Goal: Communication & Community: Ask a question

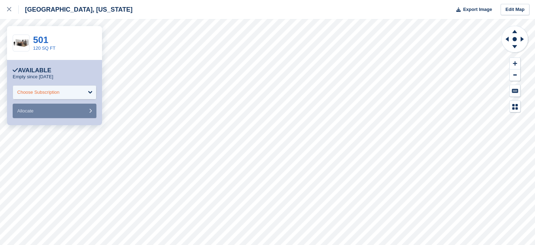
click at [90, 93] on div "Choose Subscription" at bounding box center [55, 92] width 84 height 14
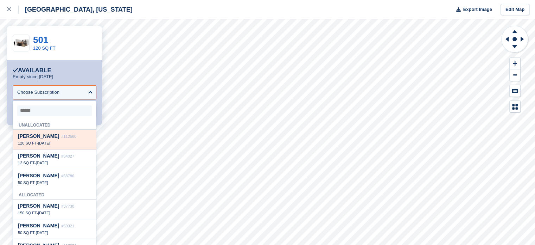
click at [57, 143] on div "120 SQ FT - 6 Oct" at bounding box center [54, 142] width 73 height 5
select select "******"
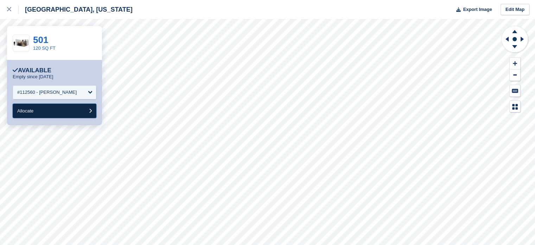
click at [79, 113] on button "Allocate" at bounding box center [55, 110] width 84 height 14
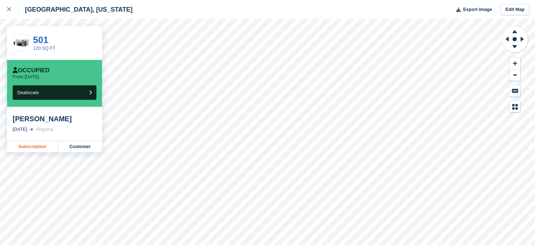
click at [34, 148] on link "Subscription" at bounding box center [32, 146] width 51 height 11
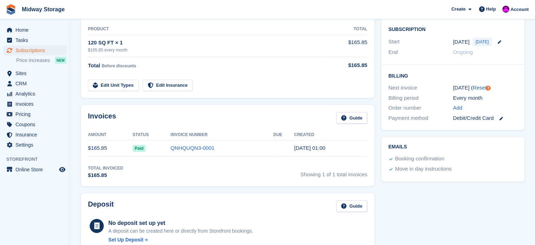
scroll to position [141, 0]
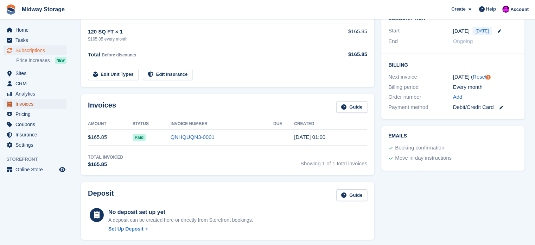
click at [25, 107] on span "Invoices" at bounding box center [36, 104] width 42 height 10
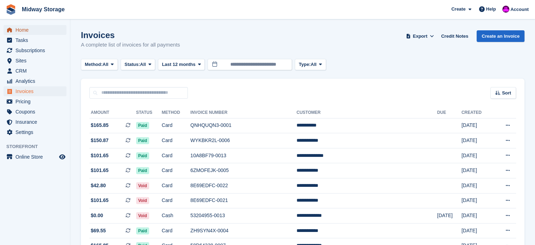
click at [21, 32] on span "Home" at bounding box center [36, 30] width 42 height 10
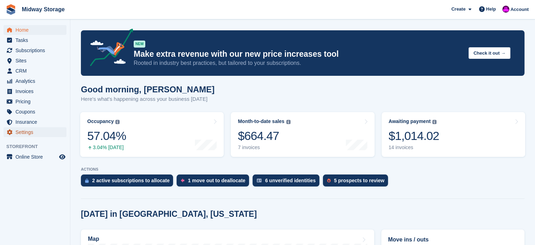
click at [24, 132] on span "Settings" at bounding box center [36, 132] width 42 height 10
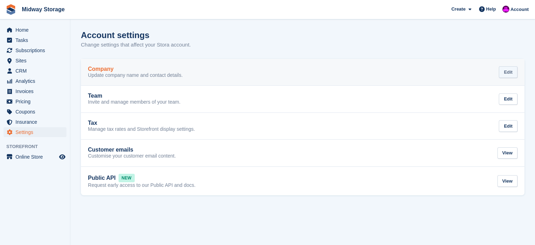
click at [508, 72] on div "Edit" at bounding box center [508, 72] width 19 height 12
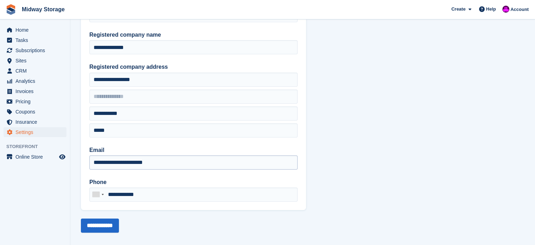
scroll to position [66, 0]
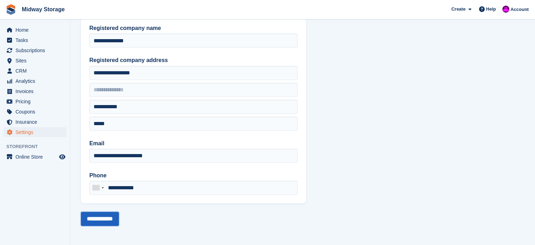
click at [113, 221] on input "**********" at bounding box center [100, 219] width 38 height 14
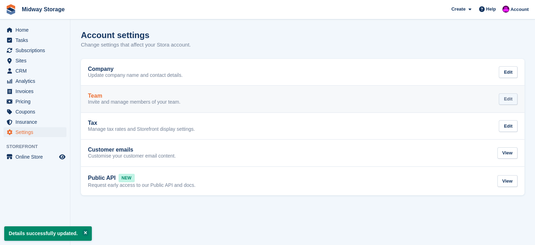
click at [506, 100] on div "Edit" at bounding box center [508, 99] width 19 height 12
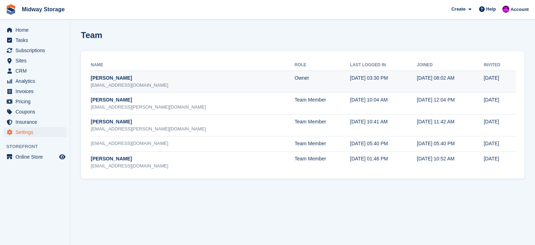
click at [127, 83] on div "[EMAIL_ADDRESS][DOMAIN_NAME]" at bounding box center [193, 85] width 204 height 7
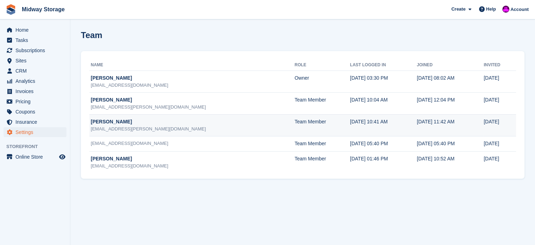
click at [126, 123] on div "[PERSON_NAME]" at bounding box center [193, 121] width 204 height 7
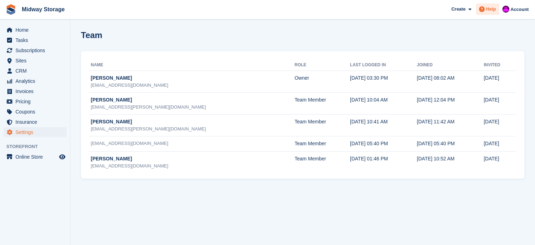
click at [490, 10] on span "Help" at bounding box center [491, 9] width 10 height 7
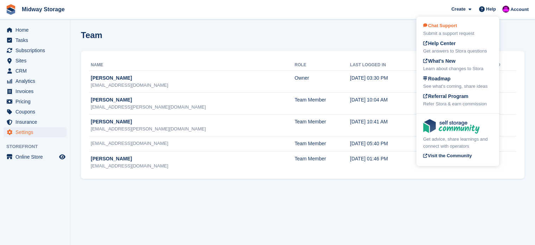
click at [452, 26] on span "Chat Support" at bounding box center [440, 25] width 34 height 5
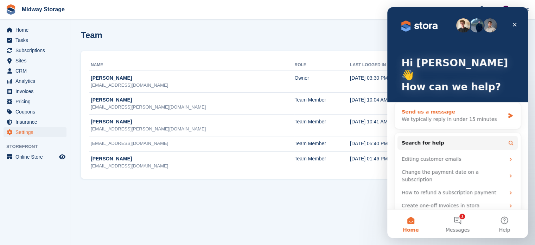
click at [510, 113] on icon "Intercom messenger" at bounding box center [511, 115] width 4 height 5
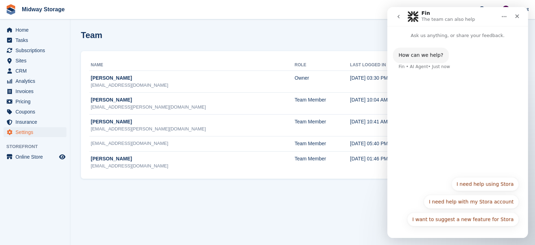
click at [448, 76] on div "How can we help? Fin • AI Agent • Just now" at bounding box center [458, 63] width 130 height 31
click at [451, 36] on p "Ask us anything, or share your feedback." at bounding box center [458, 32] width 141 height 13
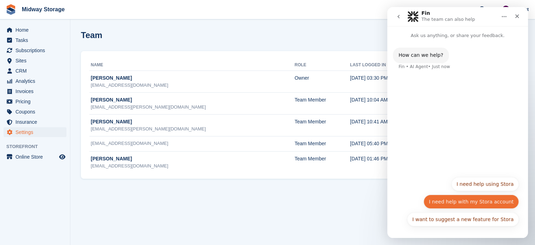
click at [464, 203] on button "I need help with my Stora account" at bounding box center [471, 201] width 95 height 14
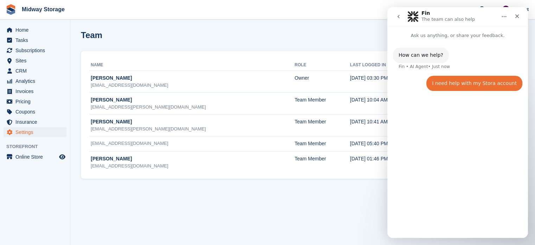
click at [433, 105] on main "Fin The team can also help Ask us anything, or share your feedback. How can we …" at bounding box center [458, 122] width 141 height 231
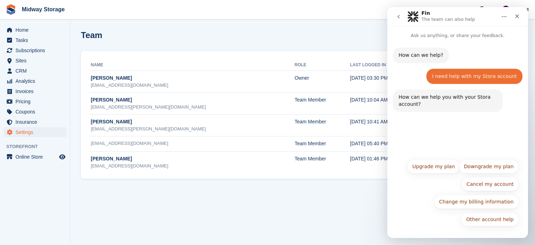
click at [447, 134] on div "How can we help? Fin • AI Agent • Just now I need help with my Stora account [P…" at bounding box center [458, 96] width 141 height 115
click at [449, 126] on div "How can we help? Fin • AI Agent • Just now I need help with my Stora account [P…" at bounding box center [458, 96] width 141 height 115
click at [450, 105] on div "How can we help you with your Stora account?" at bounding box center [448, 101] width 99 height 14
click at [442, 108] on div "How can we help you with your Stora account? Fin • AI Agent • Just now" at bounding box center [448, 100] width 110 height 22
click at [427, 106] on div "How can we help you with your Stora account?" at bounding box center [448, 101] width 99 height 14
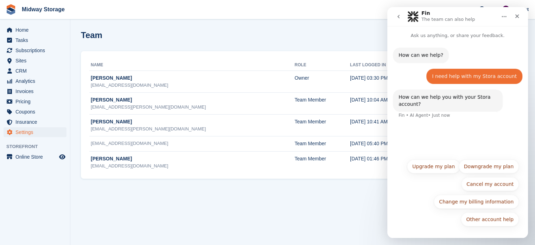
click at [431, 117] on div "Fin • AI Agent • Just now" at bounding box center [424, 115] width 51 height 4
click at [431, 128] on div "How can we help? Fin • AI Agent • Just now I need help with my Stora account [P…" at bounding box center [458, 96] width 141 height 115
click at [497, 222] on button "Other account help" at bounding box center [490, 219] width 58 height 14
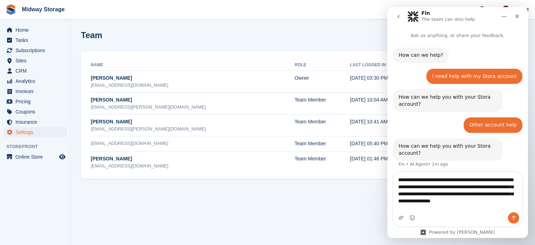
scroll to position [3, 0]
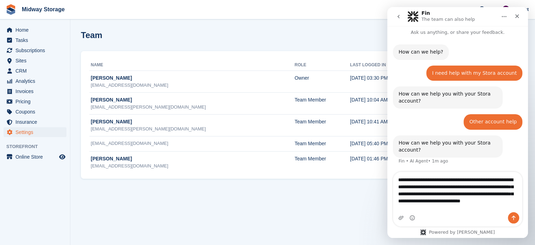
type textarea "**********"
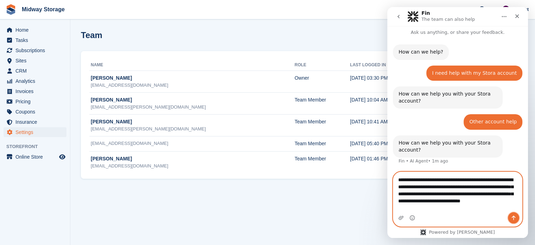
click at [515, 216] on icon "Send a message…" at bounding box center [514, 217] width 4 height 5
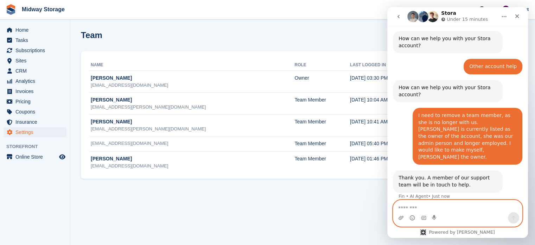
scroll to position [78, 0]
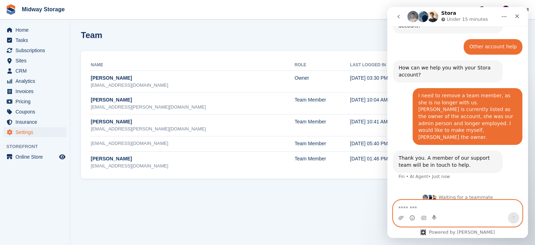
click at [495, 207] on textarea "Message…" at bounding box center [458, 206] width 129 height 12
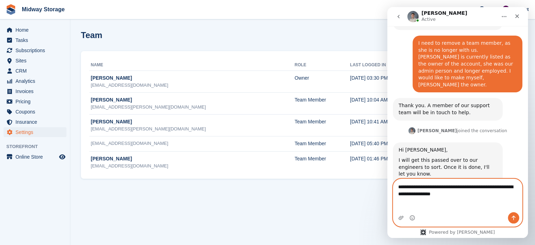
scroll to position [138, 0]
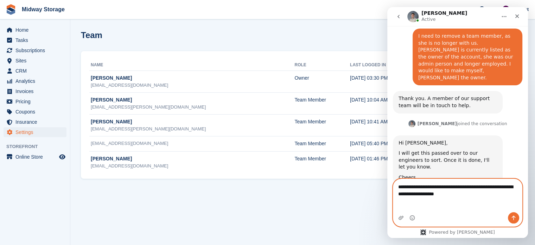
type textarea "**********"
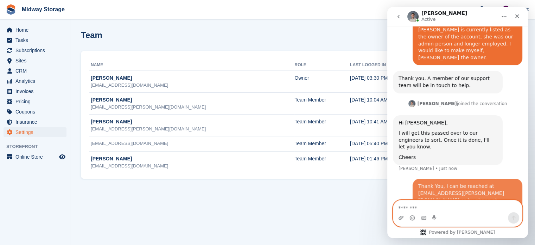
scroll to position [158, 0]
